Goal: Information Seeking & Learning: Learn about a topic

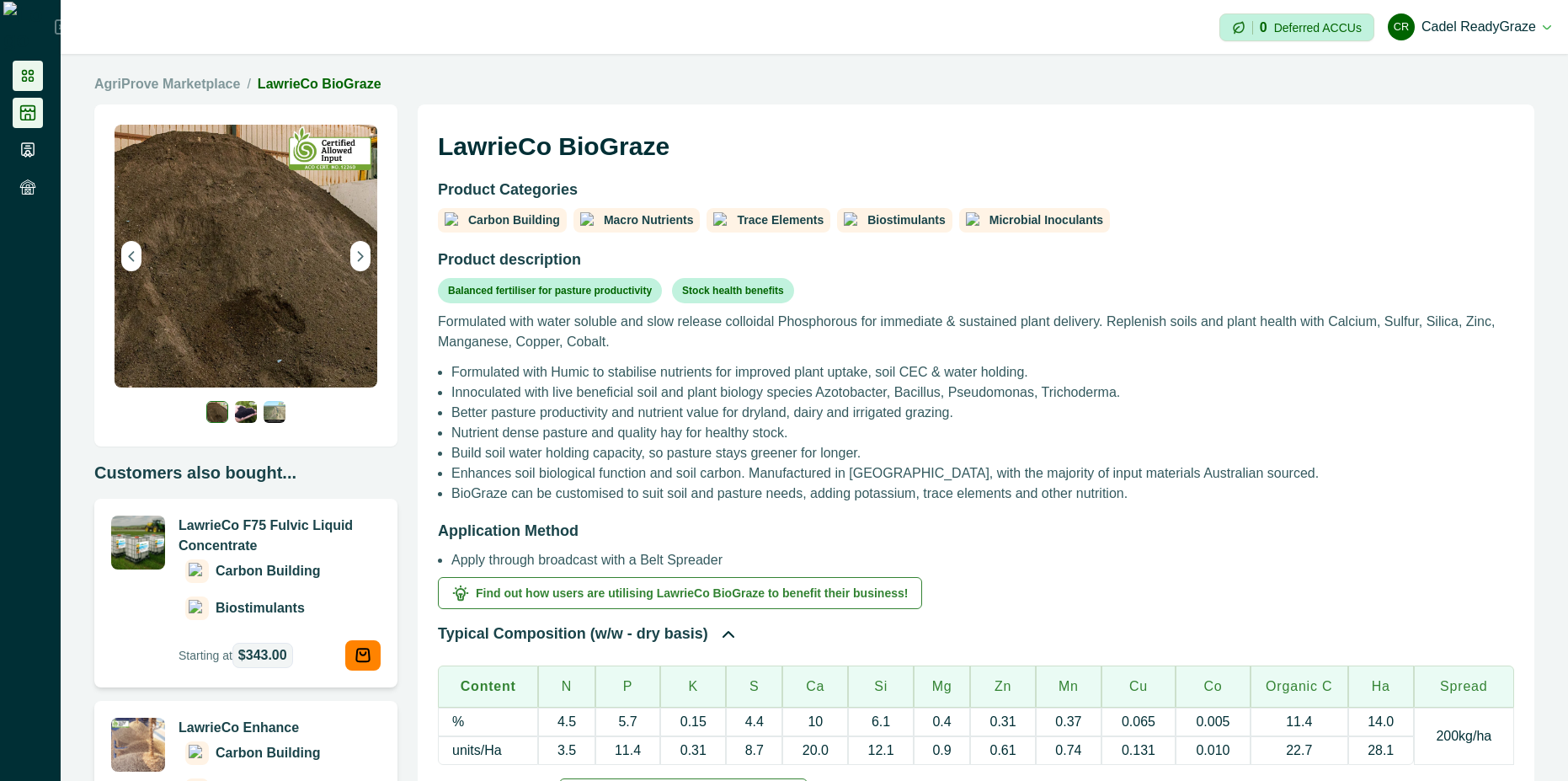
click at [22, 76] on icon at bounding box center [28, 76] width 17 height 17
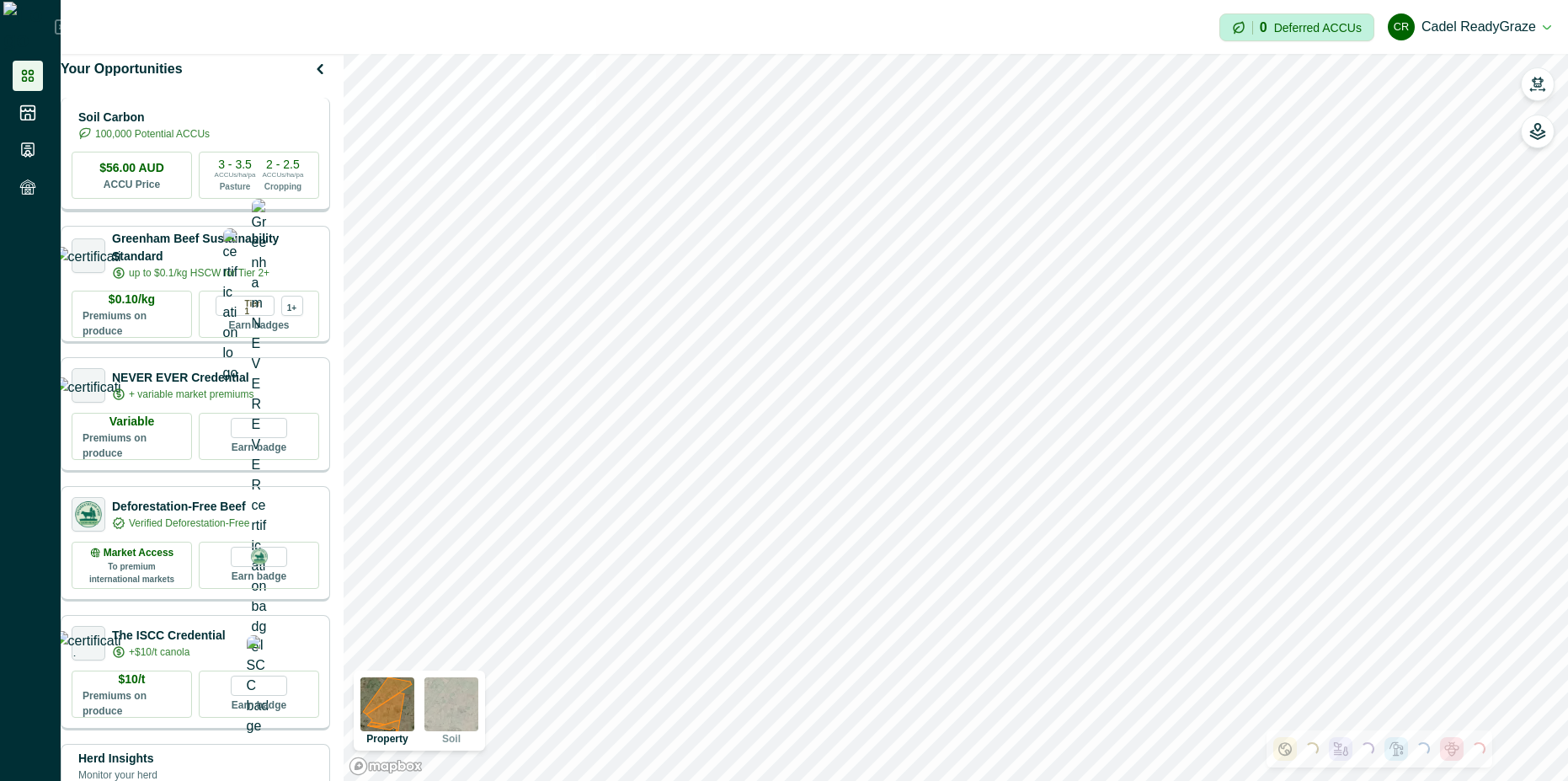
click at [209, 126] on p "Soil Carbon" at bounding box center [143, 118] width 131 height 18
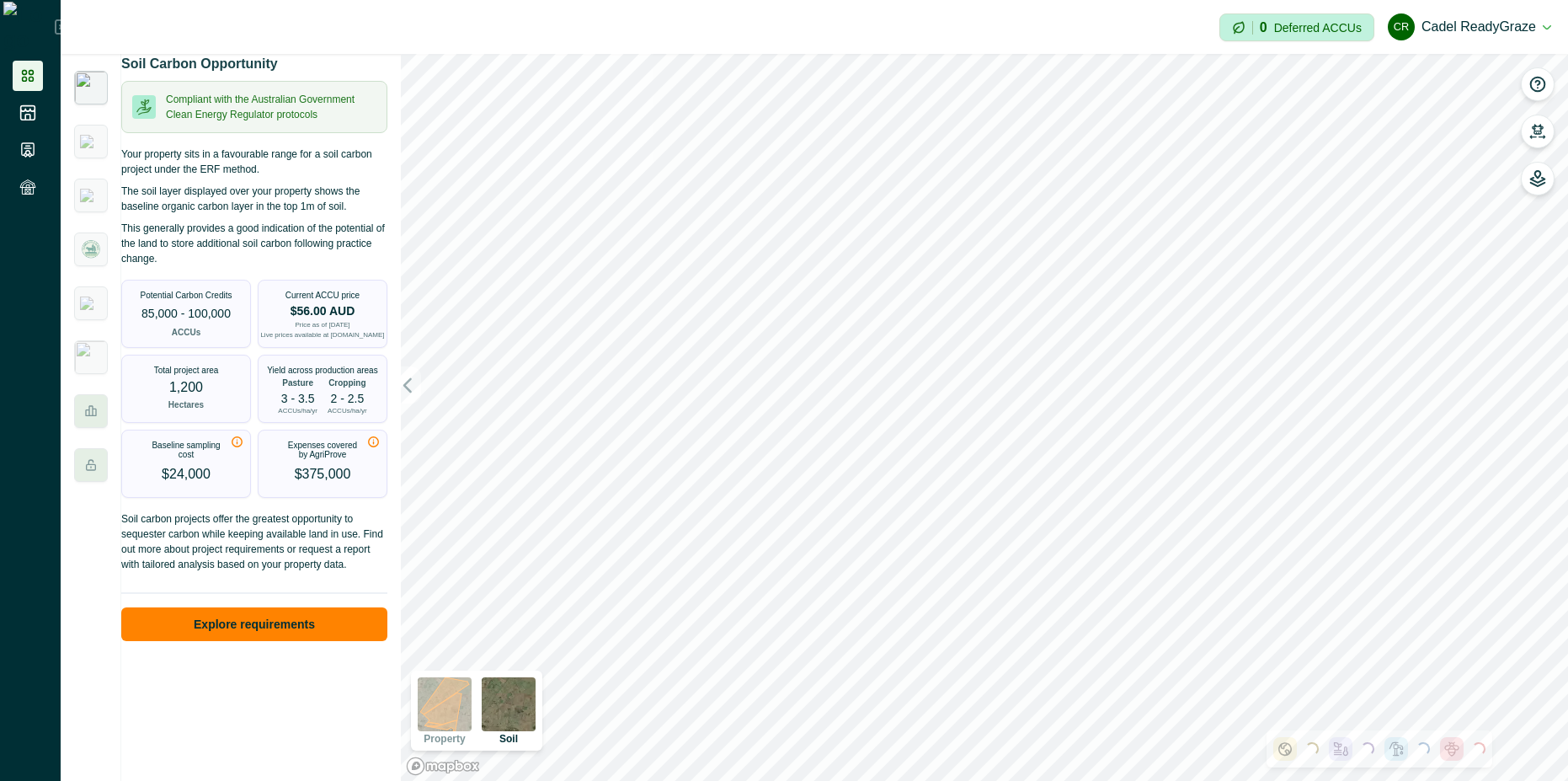
click at [443, 705] on img at bounding box center [444, 705] width 54 height 54
click at [506, 706] on img at bounding box center [508, 705] width 54 height 54
click at [436, 704] on img at bounding box center [444, 705] width 54 height 54
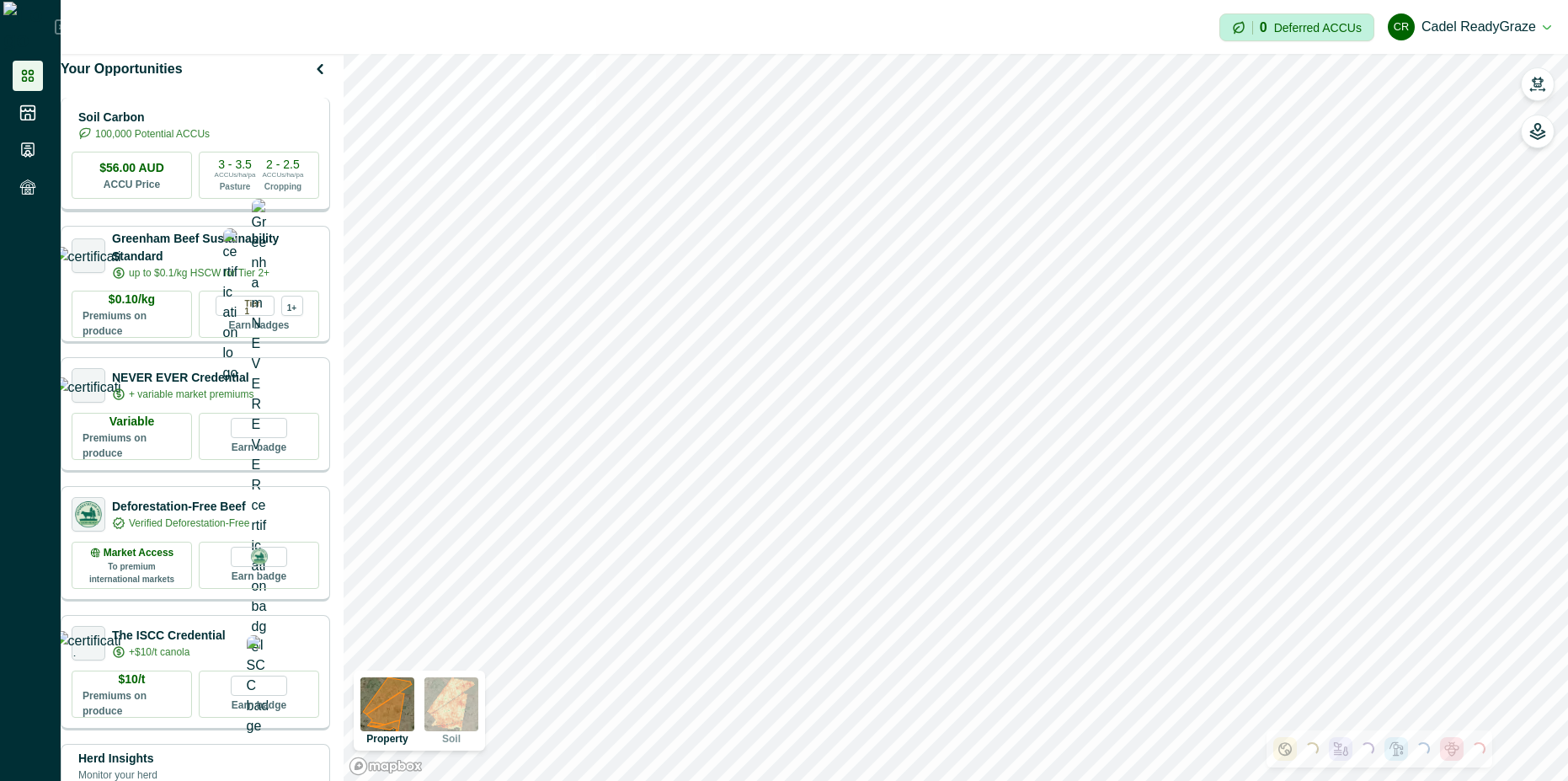
click at [198, 126] on p "Soil Carbon" at bounding box center [143, 118] width 131 height 18
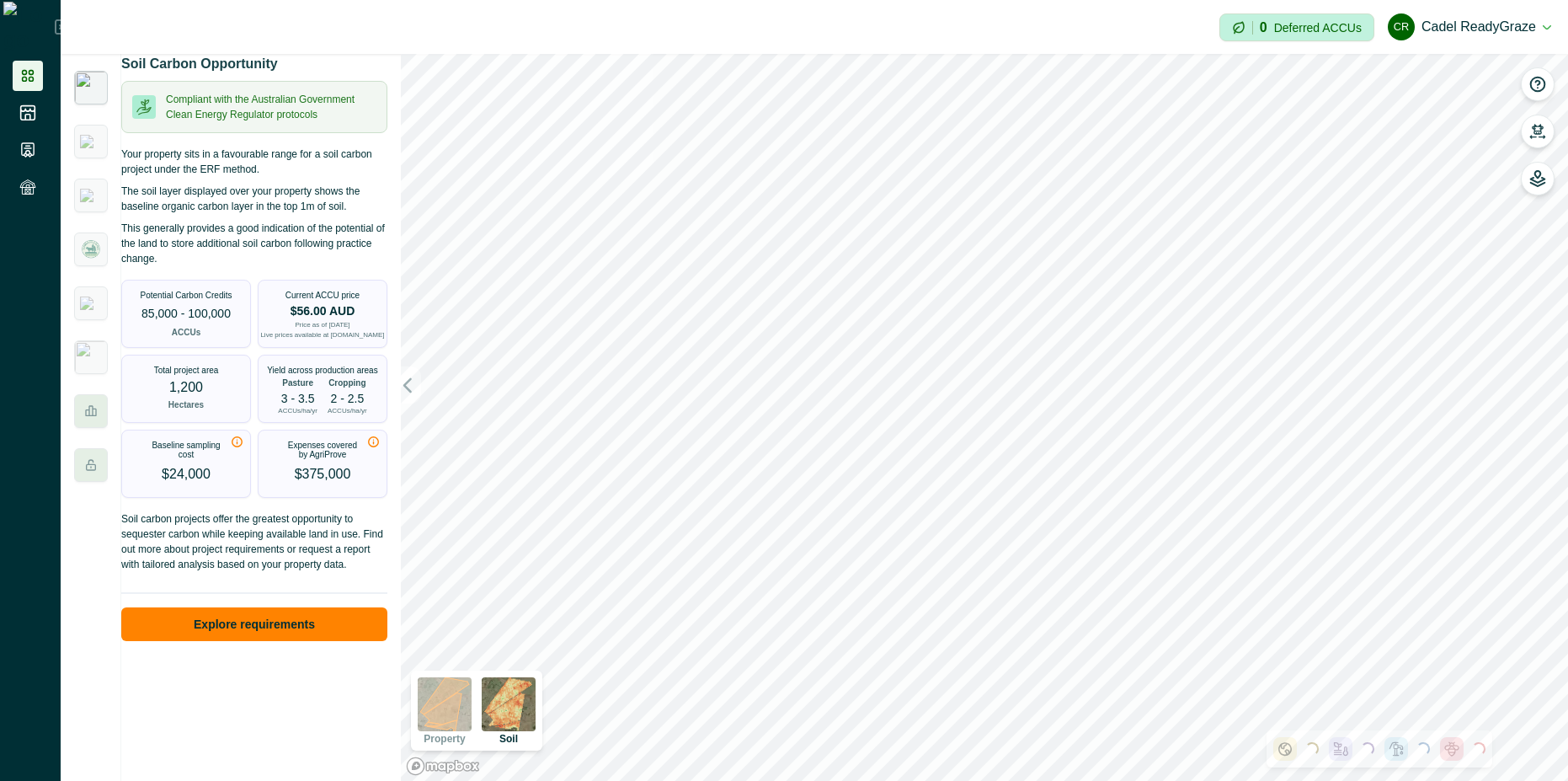
click at [443, 692] on img at bounding box center [444, 705] width 54 height 54
click at [514, 705] on img at bounding box center [508, 705] width 54 height 54
click at [439, 717] on img at bounding box center [444, 705] width 54 height 54
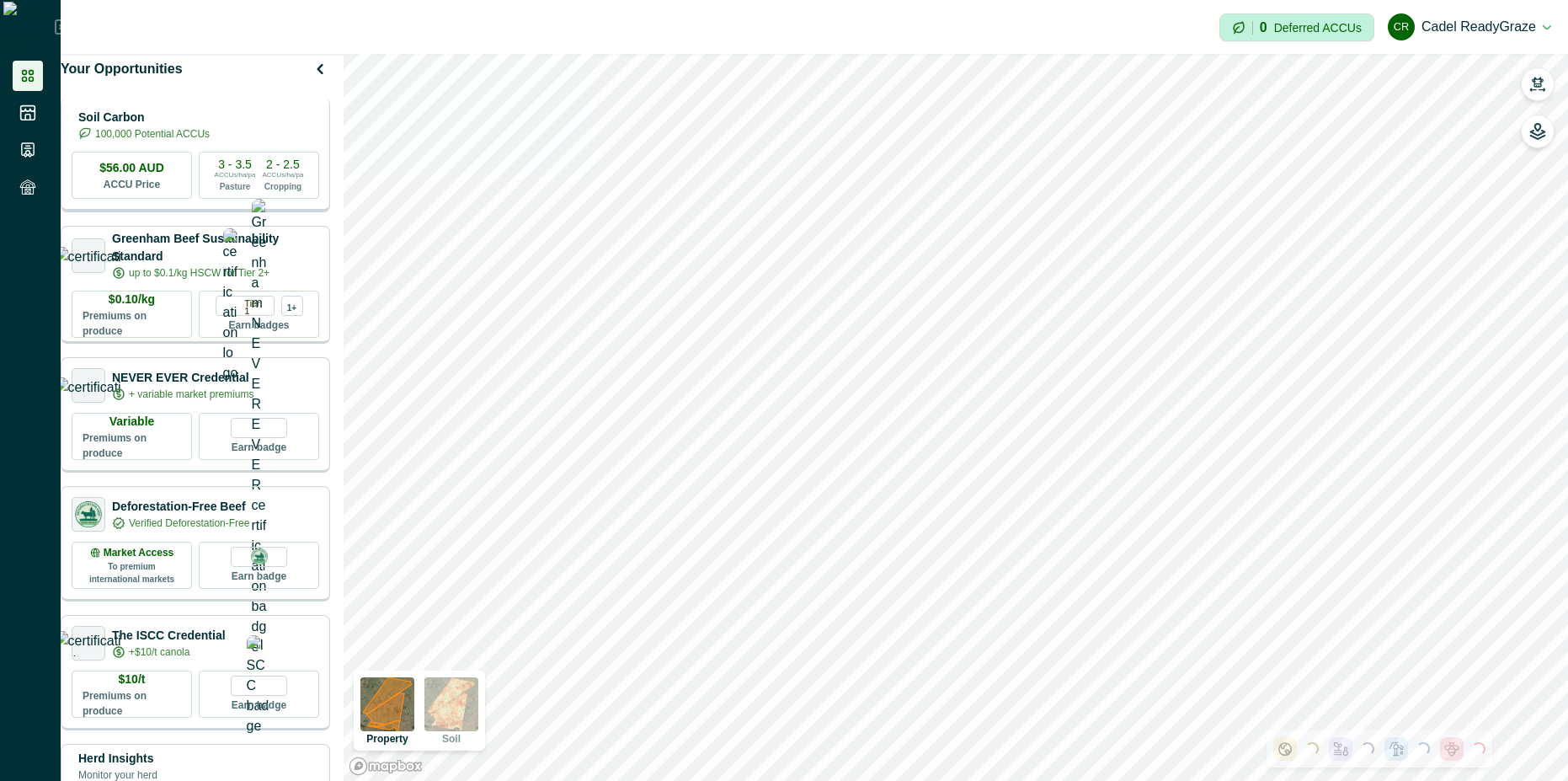
click at [257, 139] on div "Soil Carbon 100,000 Potential ACCUs" at bounding box center [195, 124] width 247 height 33
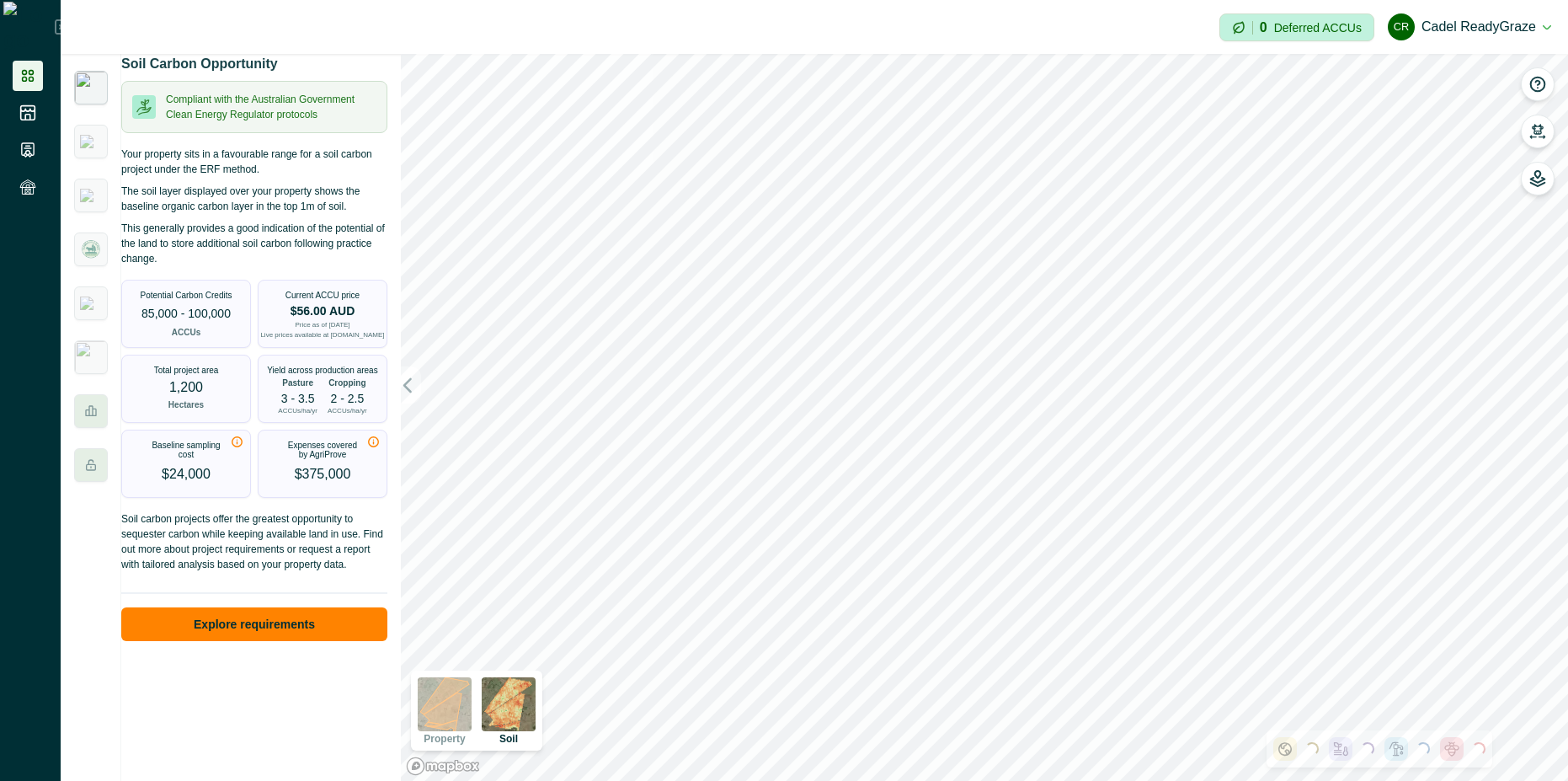
click at [505, 695] on img at bounding box center [508, 705] width 54 height 54
click at [430, 714] on img at bounding box center [444, 705] width 54 height 54
click at [519, 713] on img at bounding box center [508, 705] width 54 height 54
click at [443, 715] on img at bounding box center [444, 705] width 54 height 54
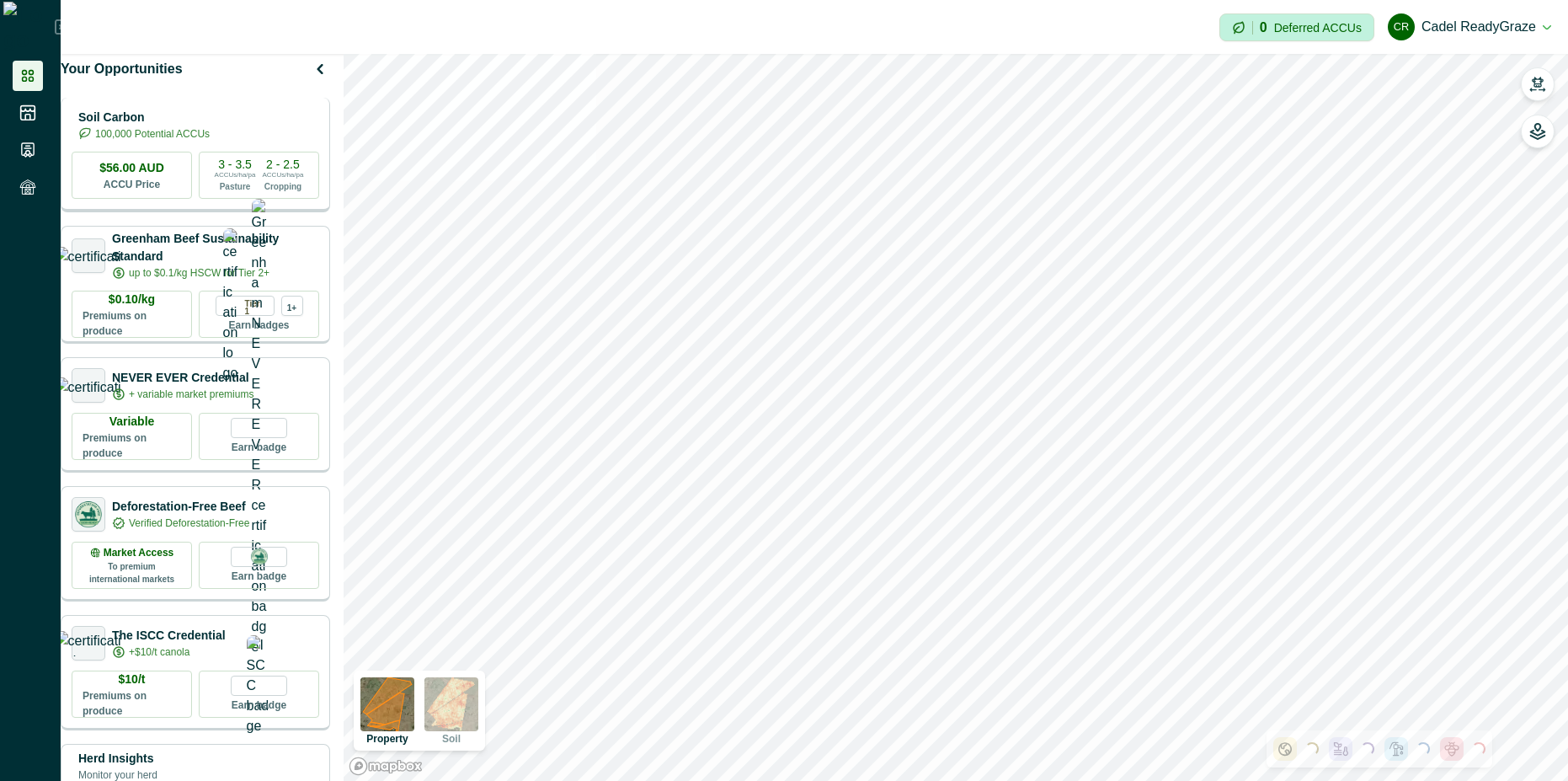
click at [271, 140] on div "Soil Carbon 100,000 Potential ACCUs" at bounding box center [195, 124] width 247 height 33
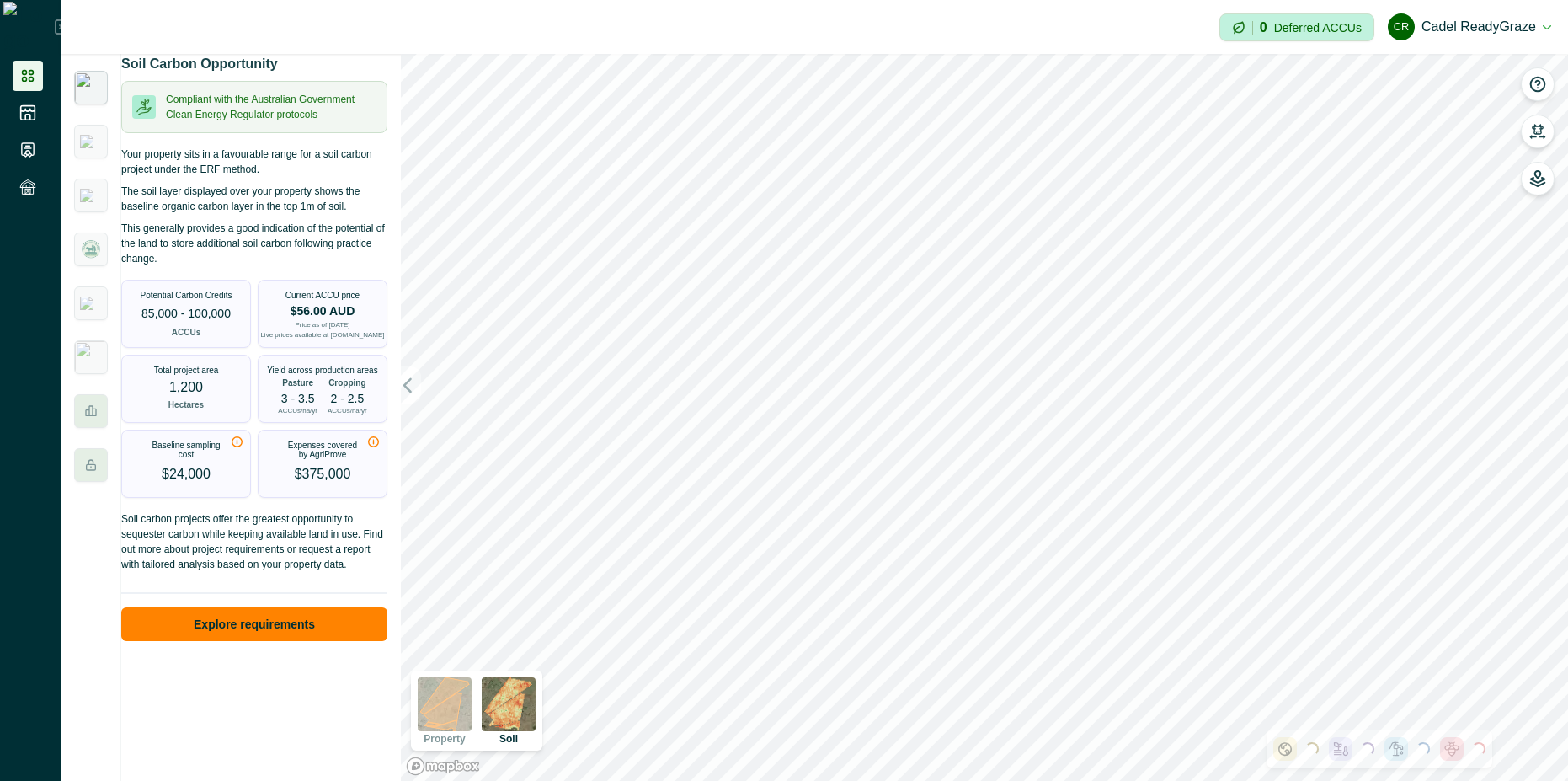
click at [443, 712] on img at bounding box center [444, 705] width 54 height 54
click at [521, 714] on img at bounding box center [508, 705] width 54 height 54
click at [437, 693] on img at bounding box center [444, 705] width 54 height 54
click at [510, 707] on img at bounding box center [508, 705] width 54 height 54
click at [444, 714] on img at bounding box center [444, 705] width 54 height 54
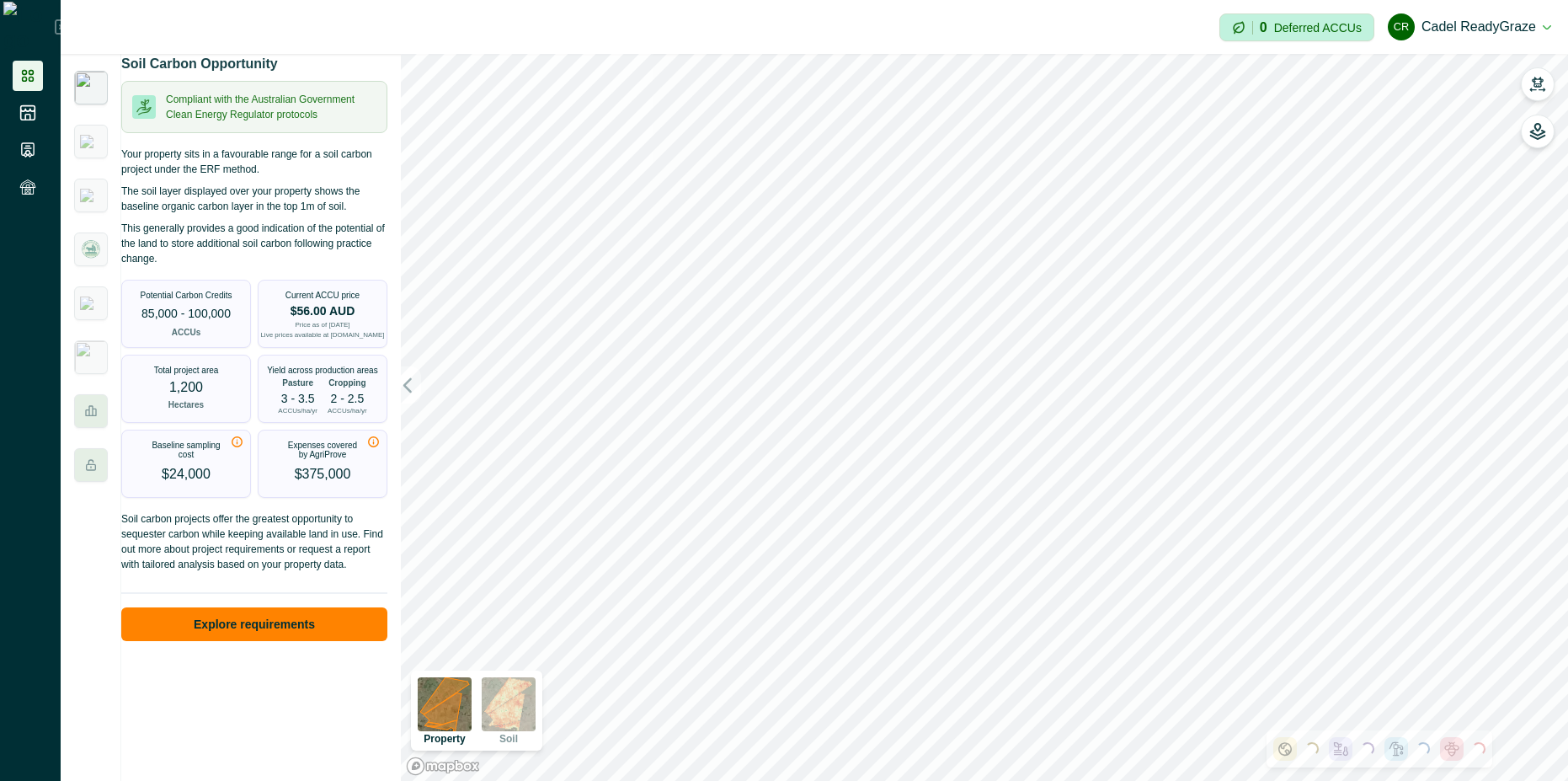
click at [508, 710] on img at bounding box center [508, 705] width 54 height 54
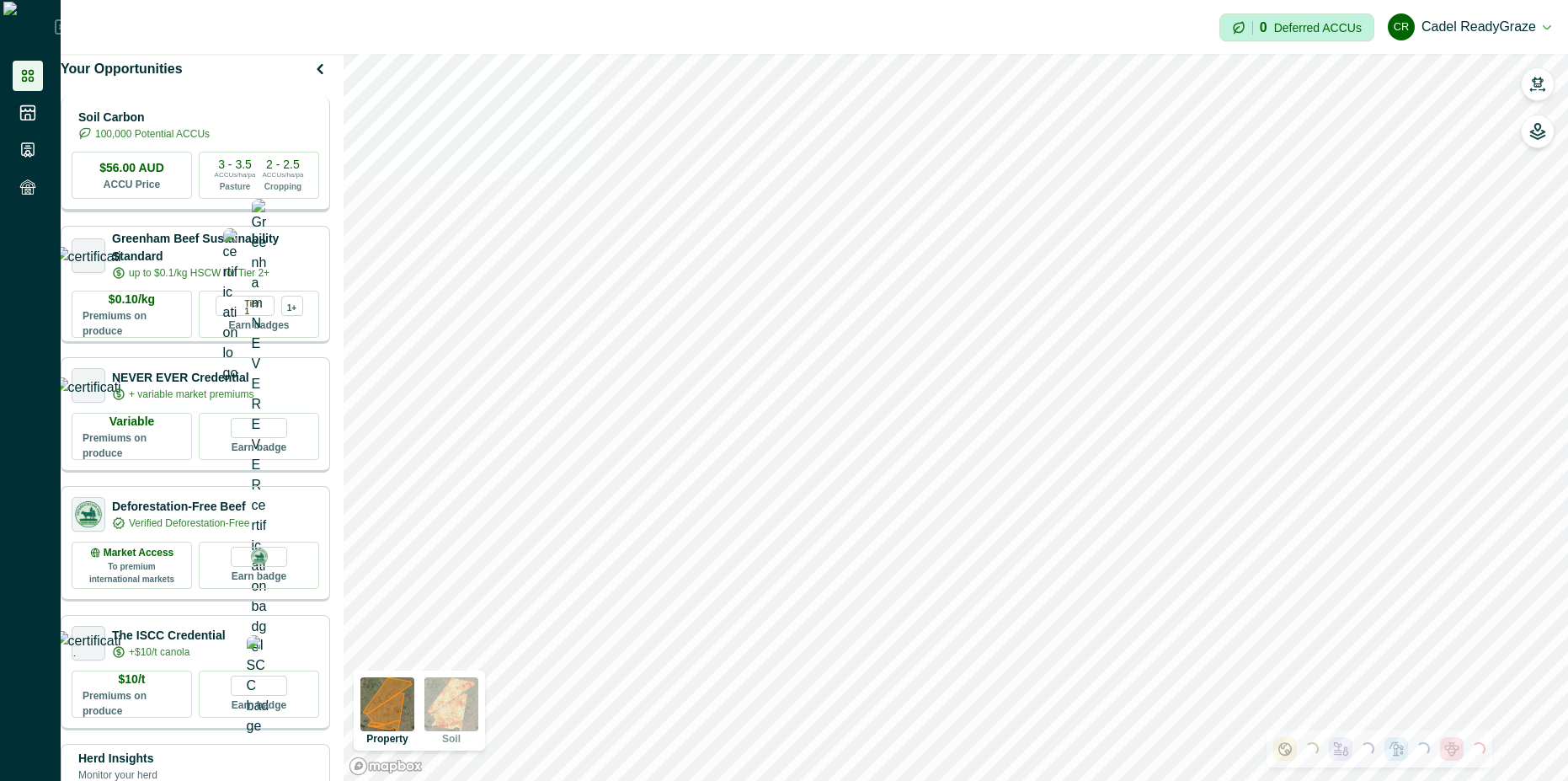
click at [209, 140] on p "100,000 Potential ACCUs" at bounding box center [153, 134] width 115 height 15
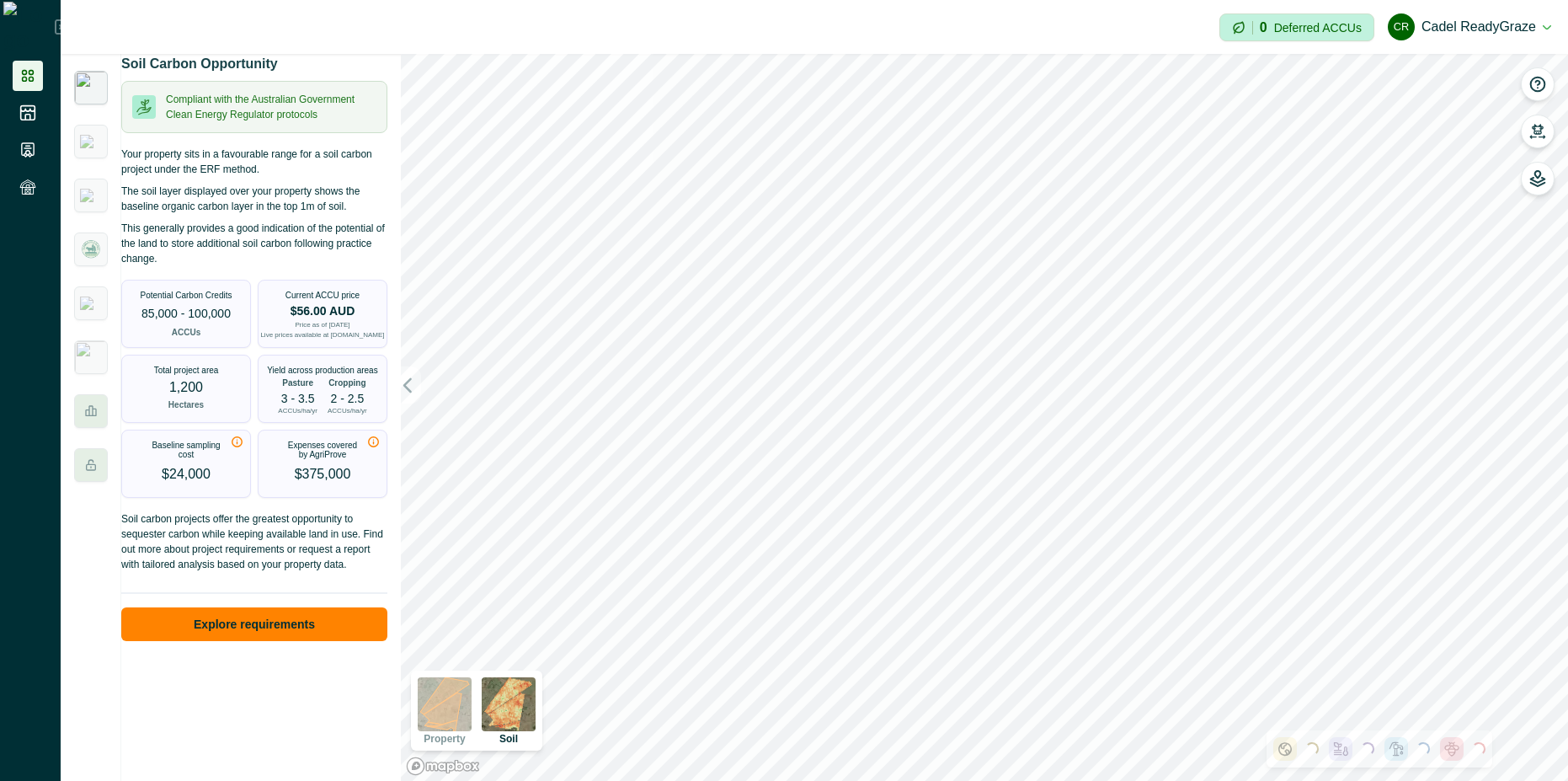
click at [503, 705] on img at bounding box center [508, 705] width 54 height 54
click at [445, 708] on img at bounding box center [444, 705] width 54 height 54
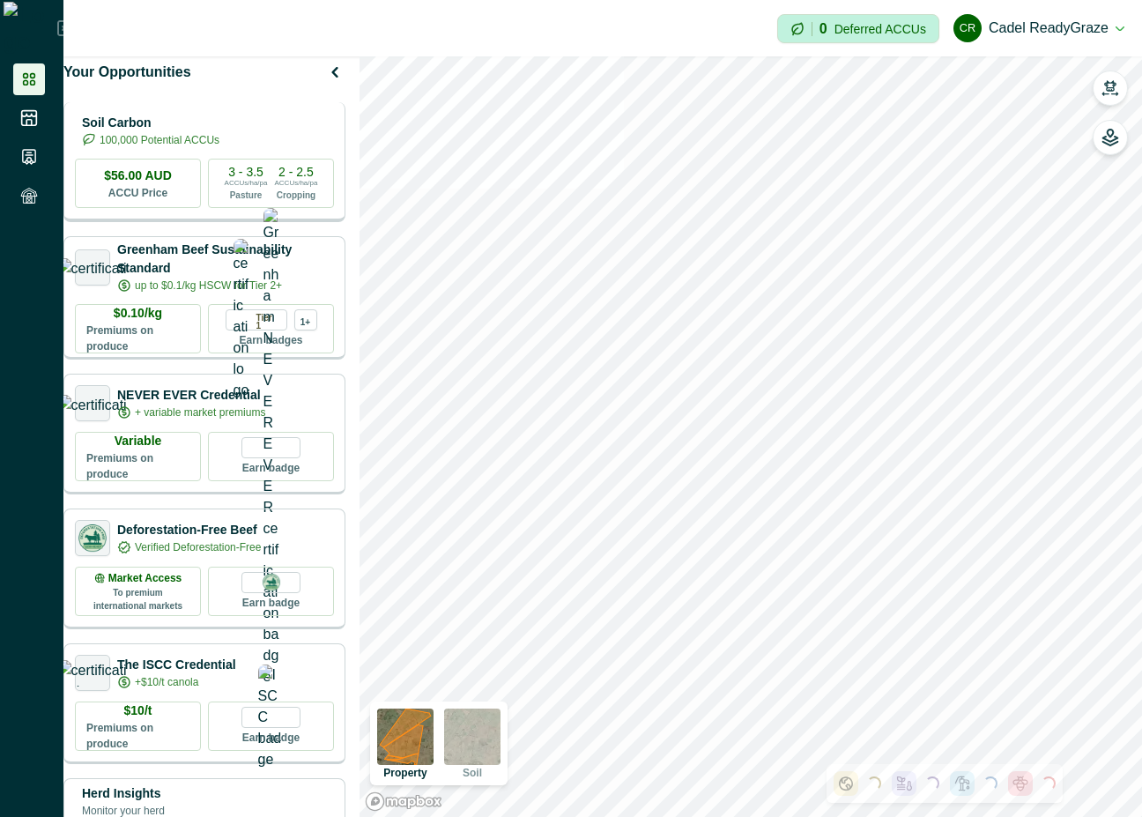
click at [219, 148] on p "100,000 Potential ACCUs" at bounding box center [160, 140] width 120 height 16
click at [212, 147] on p "100,000 Potential ACCUs" at bounding box center [160, 140] width 120 height 16
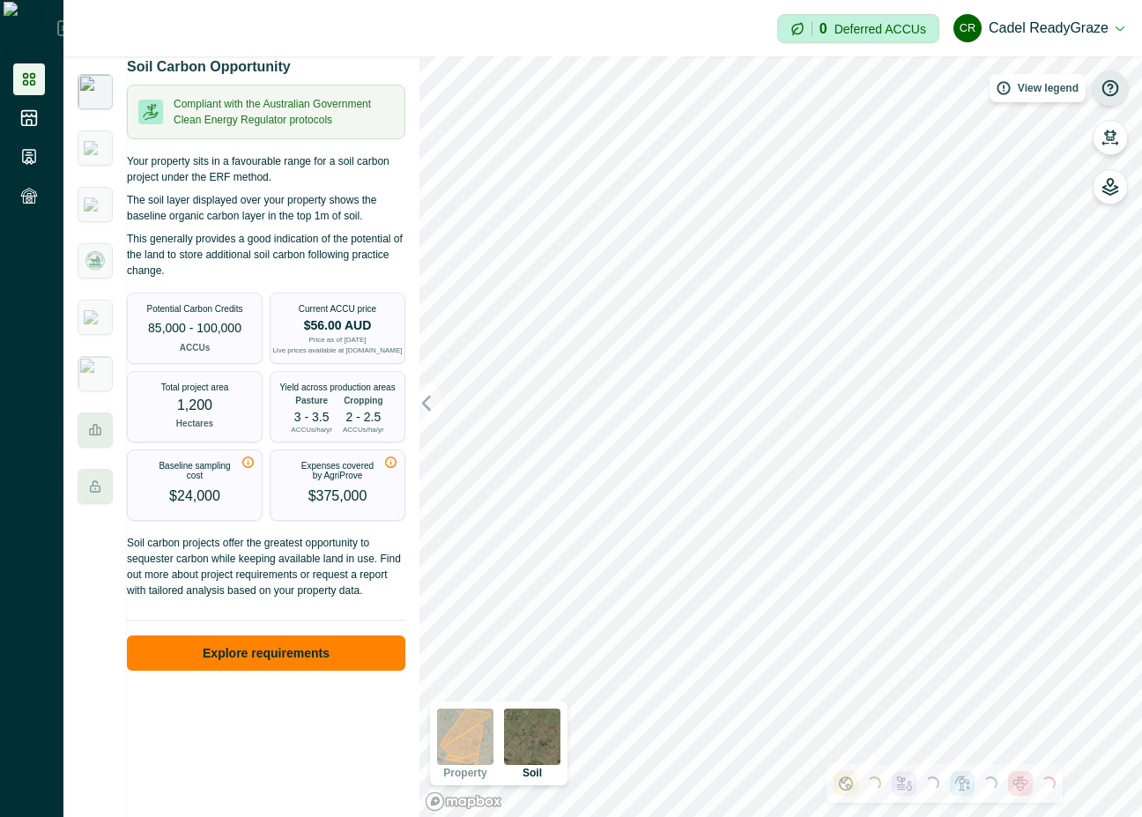
click at [1111, 86] on icon "button" at bounding box center [1111, 88] width 18 height 18
click at [1111, 86] on icon "button" at bounding box center [1110, 88] width 7 height 7
click at [456, 747] on img at bounding box center [465, 737] width 56 height 56
click at [528, 744] on img at bounding box center [532, 737] width 56 height 56
click at [461, 743] on img at bounding box center [465, 737] width 56 height 56
